Goal: Information Seeking & Learning: Learn about a topic

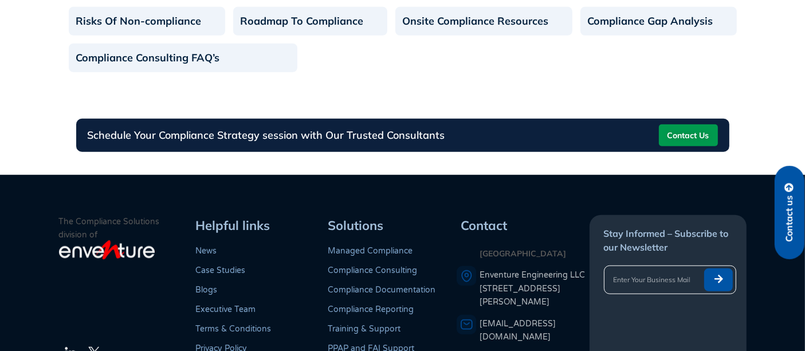
scroll to position [853, 0]
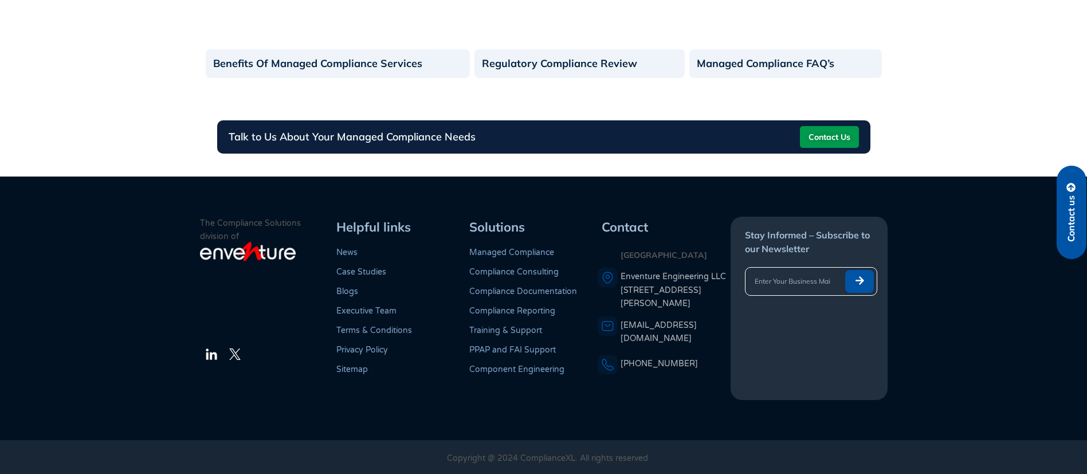
scroll to position [1465, 0]
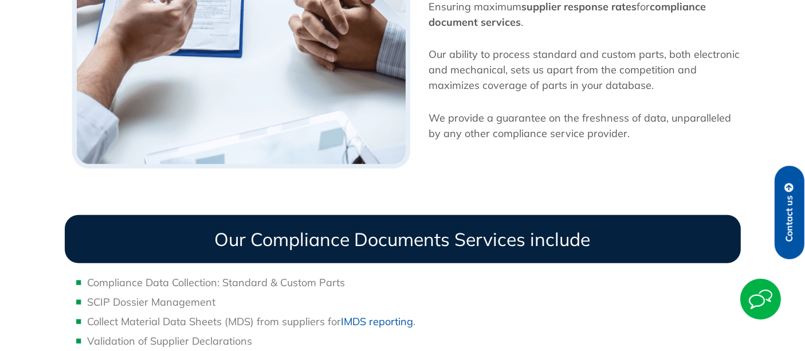
scroll to position [942, 0]
